Goal: Task Accomplishment & Management: Manage account settings

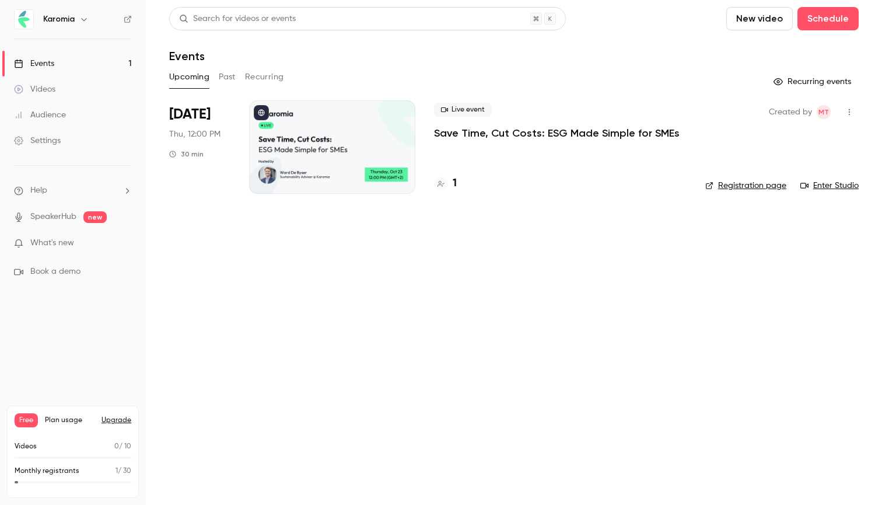
click at [104, 148] on link "Settings" at bounding box center [73, 141] width 146 height 26
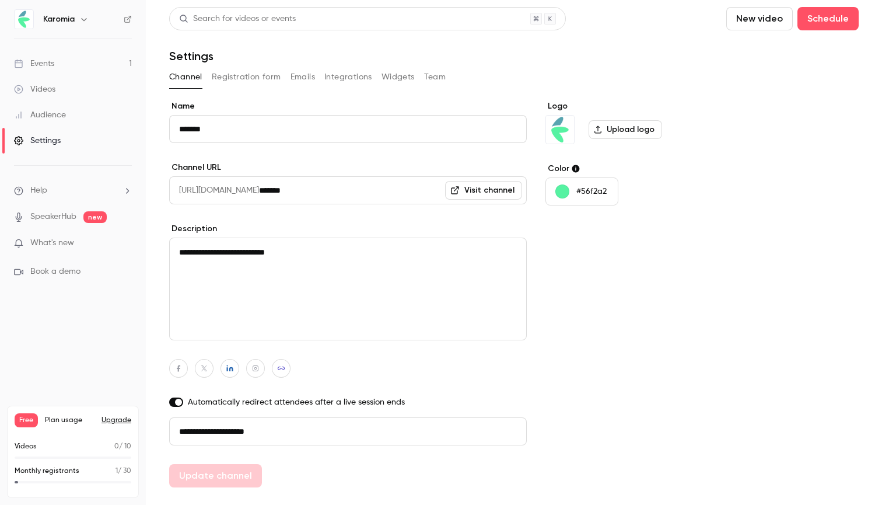
click at [228, 275] on textarea "**********" at bounding box center [348, 288] width 358 height 103
click at [252, 81] on button "Registration form" at bounding box center [246, 77] width 69 height 19
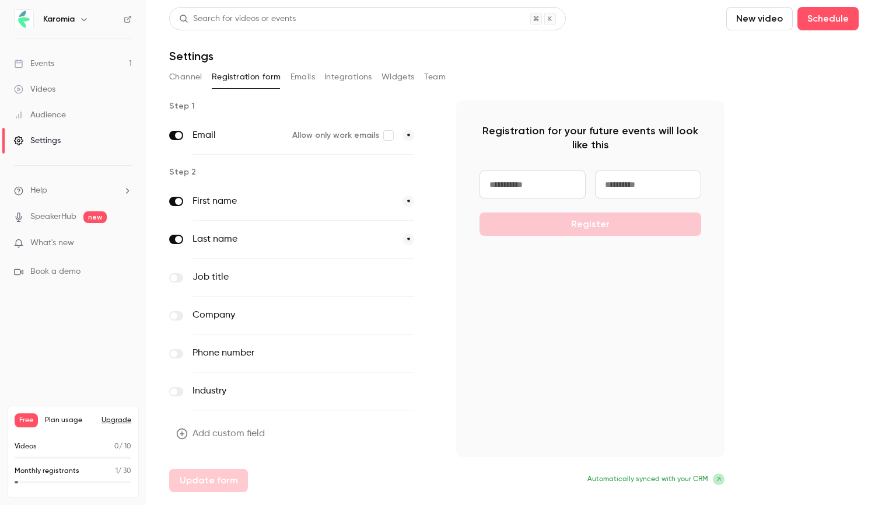
click at [312, 78] on button "Emails" at bounding box center [303, 77] width 25 height 19
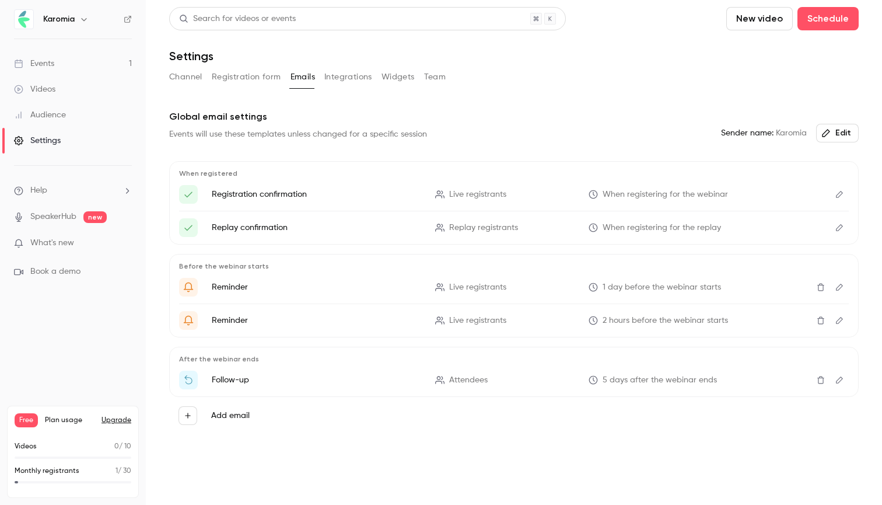
click at [336, 79] on button "Integrations" at bounding box center [348, 77] width 48 height 19
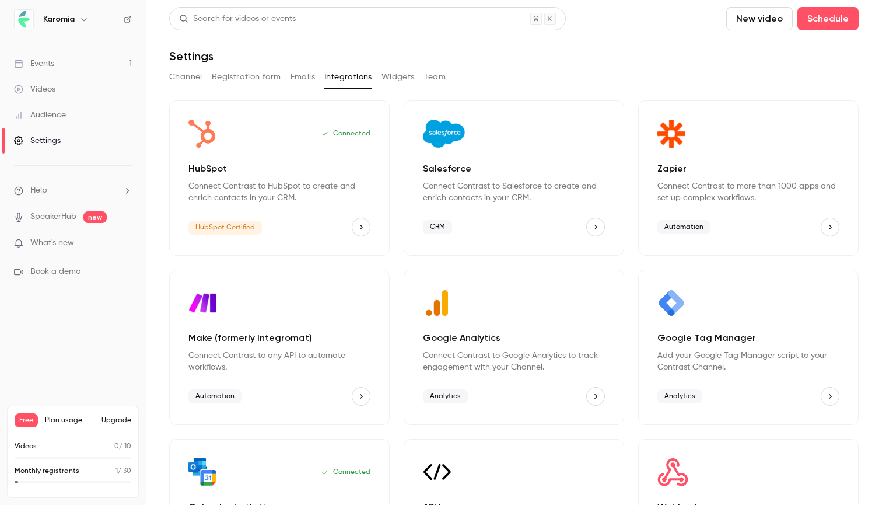
click at [51, 70] on link "Events 1" at bounding box center [73, 64] width 146 height 26
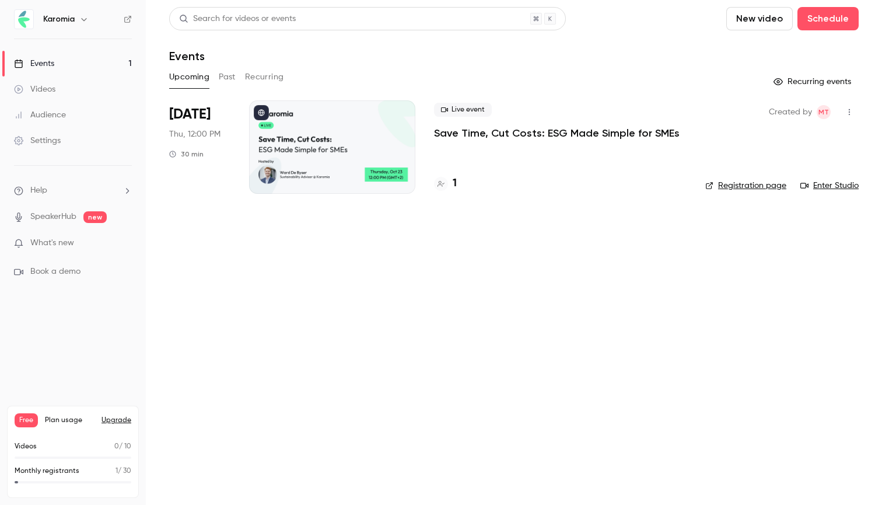
click at [300, 157] on div at bounding box center [332, 146] width 166 height 93
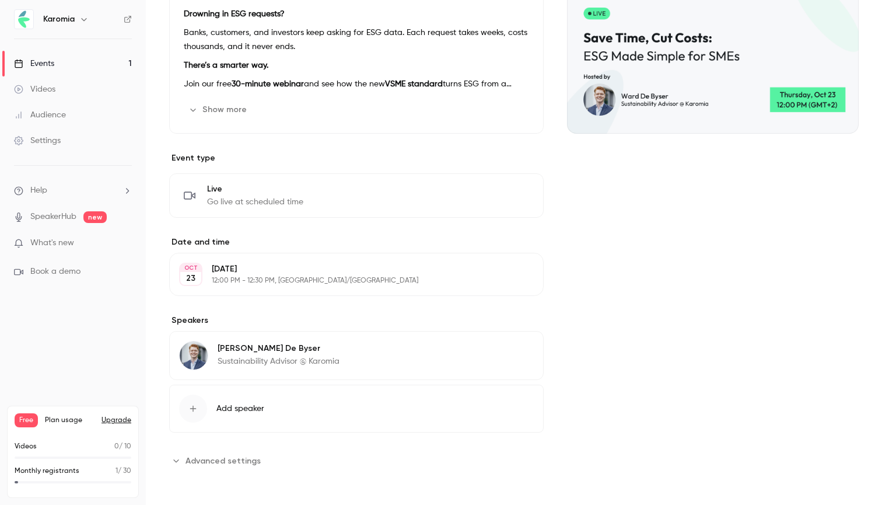
scroll to position [269, 0]
click at [192, 463] on span "Advanced settings" at bounding box center [223, 461] width 75 height 12
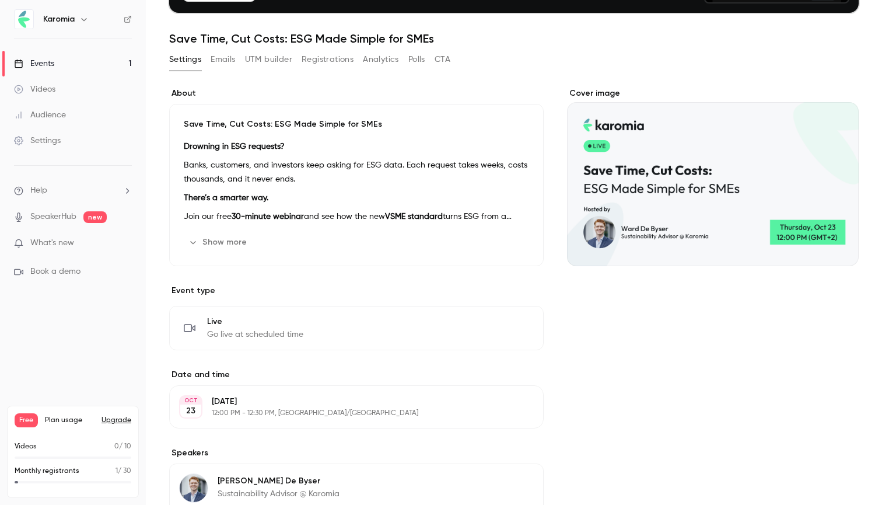
scroll to position [132, 0]
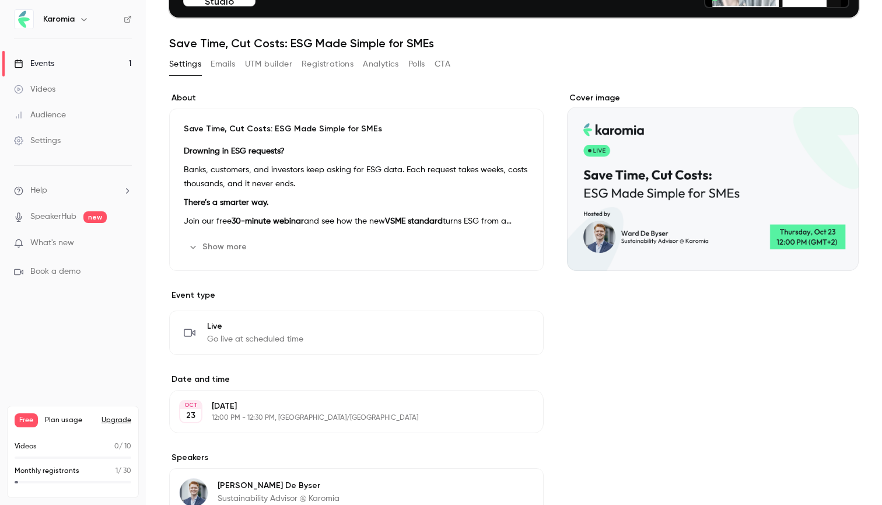
click at [205, 243] on button "Show more" at bounding box center [219, 246] width 70 height 19
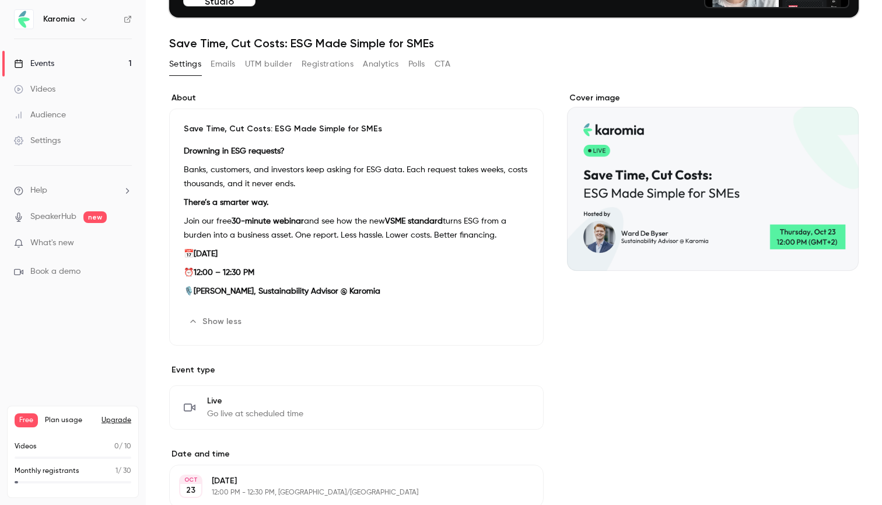
click at [225, 66] on button "Emails" at bounding box center [223, 64] width 25 height 19
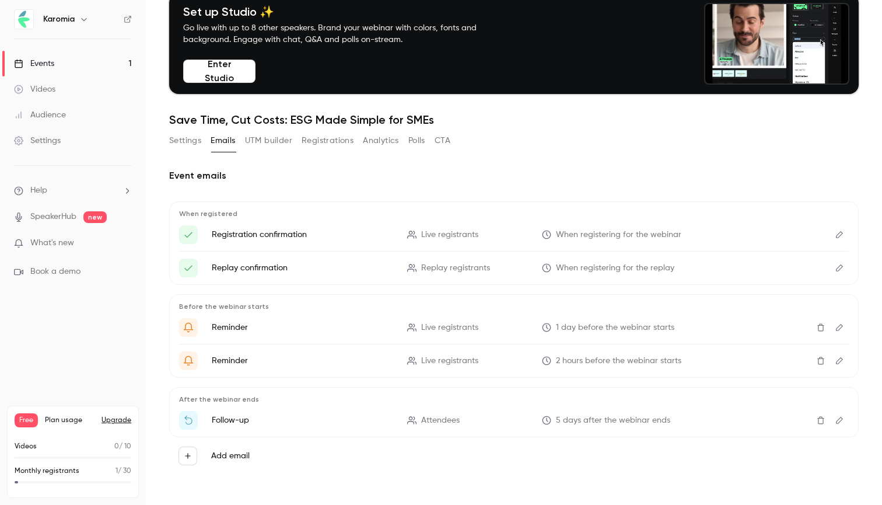
scroll to position [55, 0]
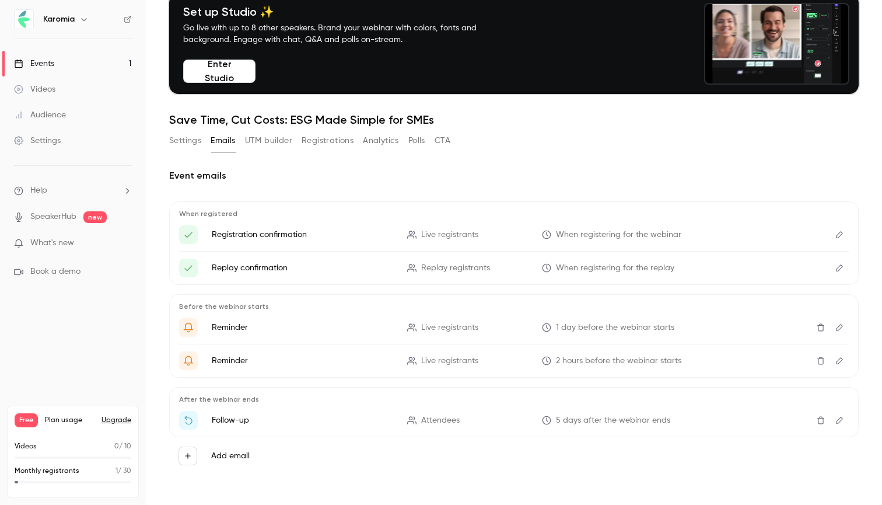
click at [271, 132] on button "UTM builder" at bounding box center [268, 140] width 47 height 19
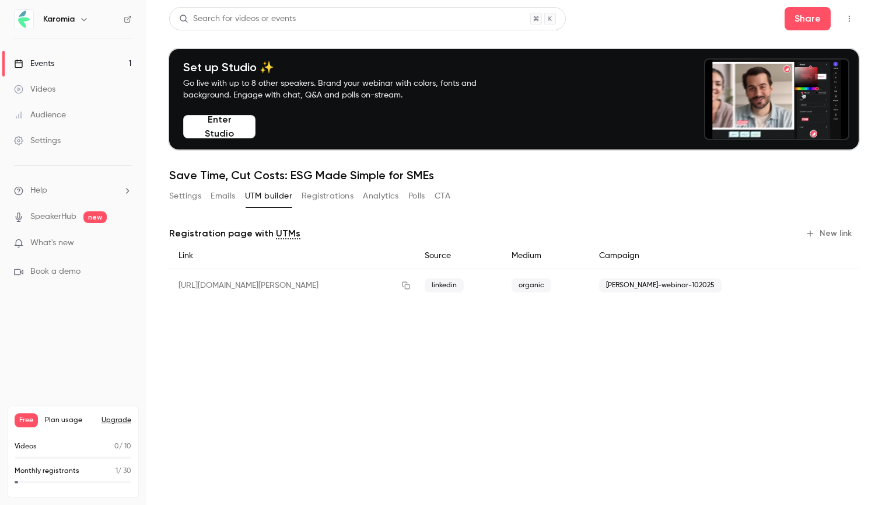
click at [315, 197] on button "Registrations" at bounding box center [328, 196] width 52 height 19
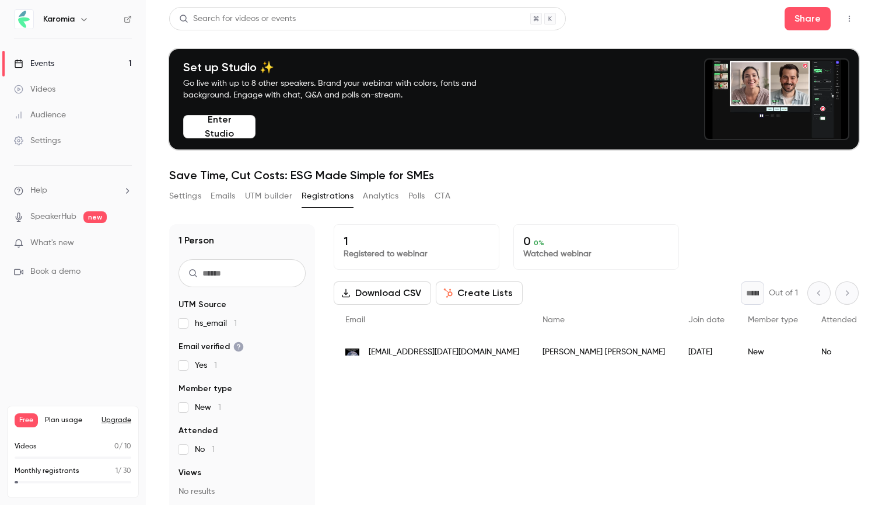
click at [265, 198] on button "UTM builder" at bounding box center [268, 196] width 47 height 19
